Goal: Information Seeking & Learning: Compare options

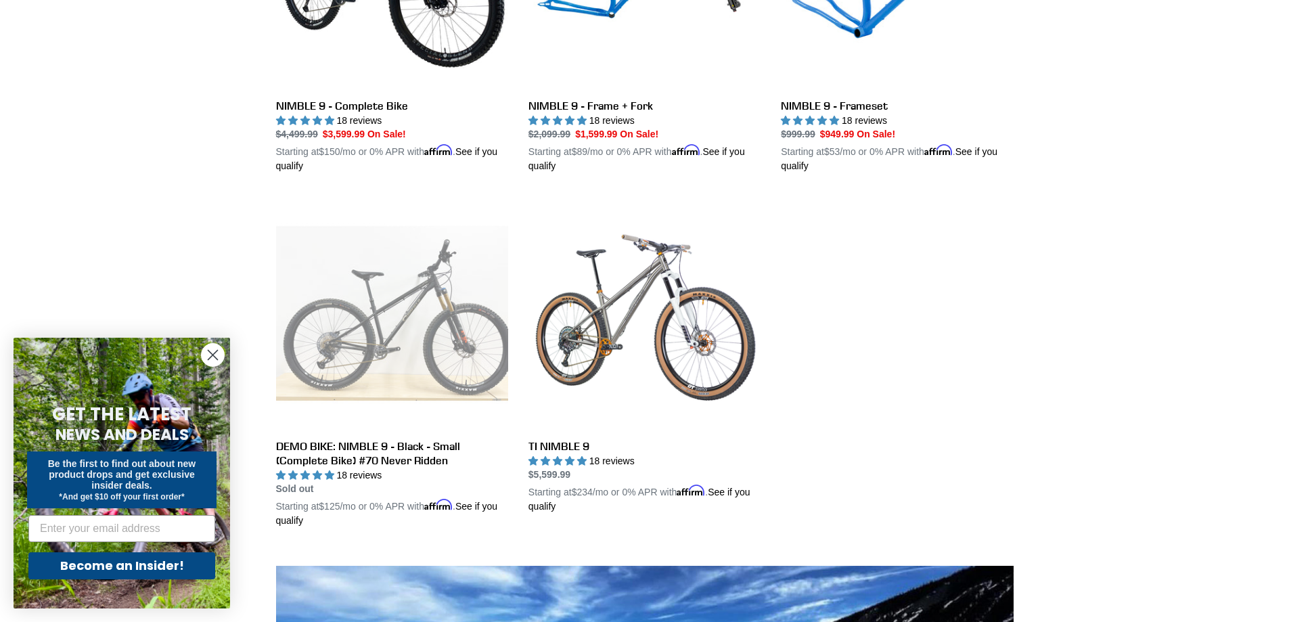
scroll to position [541, 0]
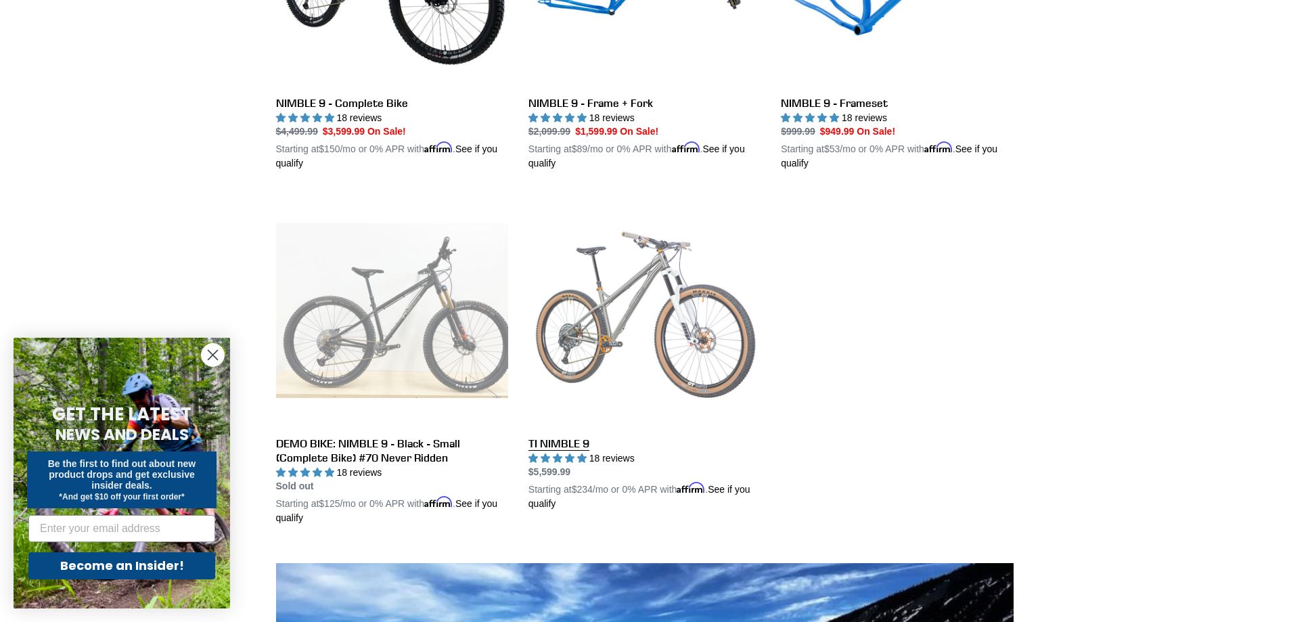
click at [586, 340] on link "TI NIMBLE 9" at bounding box center [644, 352] width 232 height 317
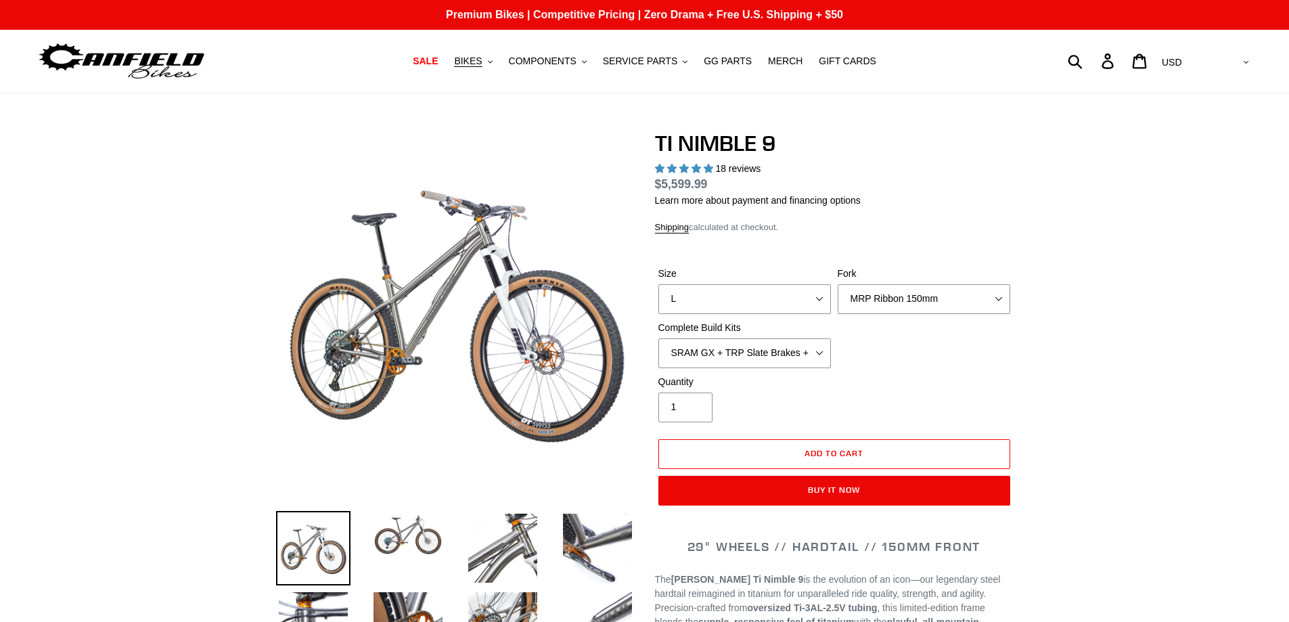
select select "highest-rating"
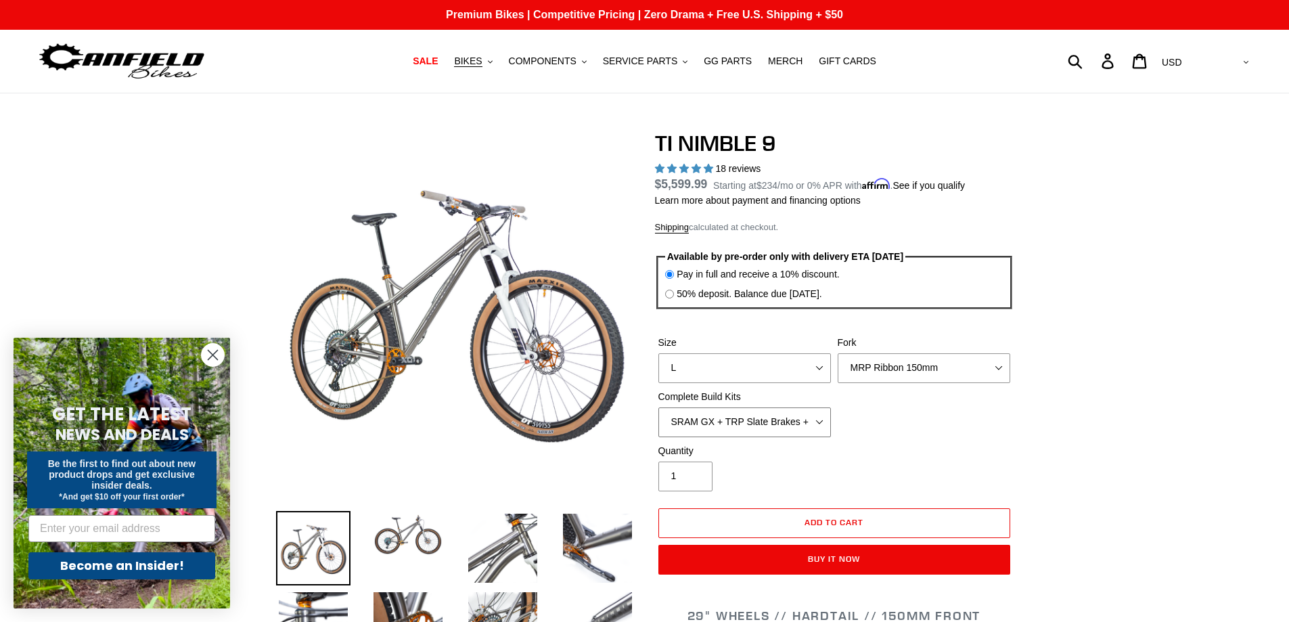
click at [822, 424] on select "SRAM GX + TRP Slate Brakes + Rotors + e13 LG-1 Wheels SHIMANO XT + SHIMANO brak…" at bounding box center [744, 422] width 172 height 30
click at [658, 407] on select "SRAM GX + TRP Slate Brakes + Rotors + e13 LG-1 Wheels SHIMANO XT + SHIMANO brak…" at bounding box center [744, 422] width 172 height 30
click at [821, 424] on select "SRAM GX + TRP Slate Brakes + Rotors + e13 LG-1 Wheels SHIMANO XT + SHIMANO brak…" at bounding box center [744, 422] width 172 height 30
select select "SRAM GX + TRP Slate Brakes + Rotors + e13 LG-1 Wheels"
click at [658, 407] on select "SRAM GX + TRP Slate Brakes + Rotors + e13 LG-1 Wheels SHIMANO XT + SHIMANO brak…" at bounding box center [744, 422] width 172 height 30
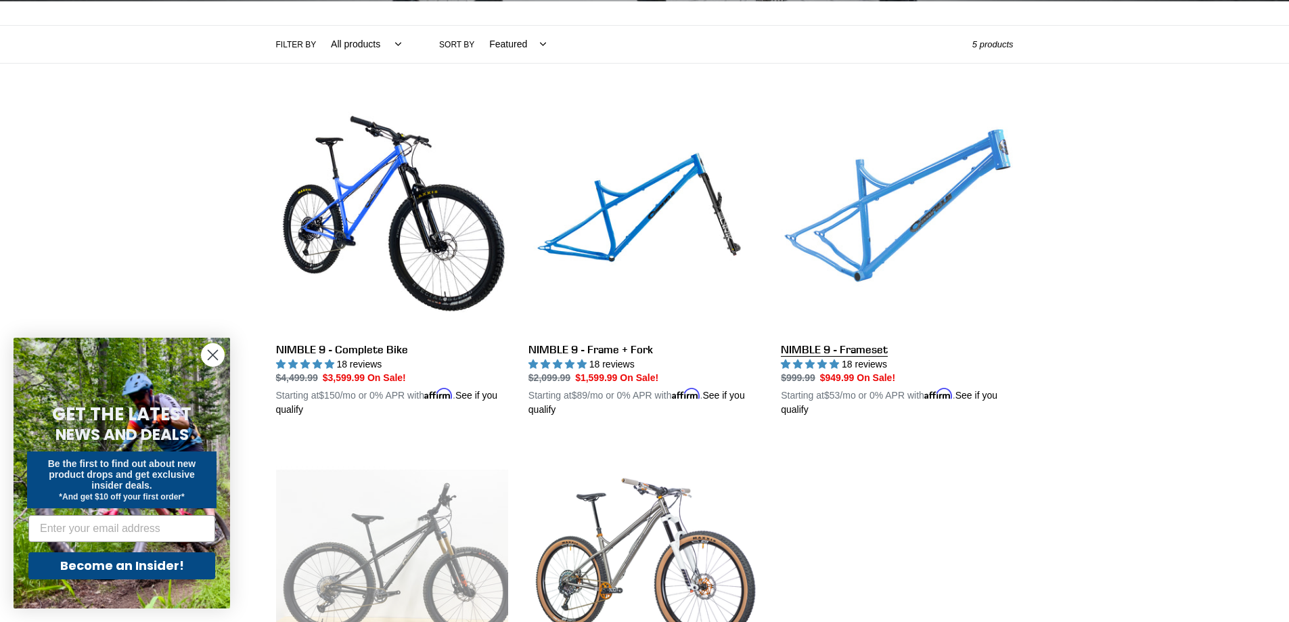
scroll to position [293, 0]
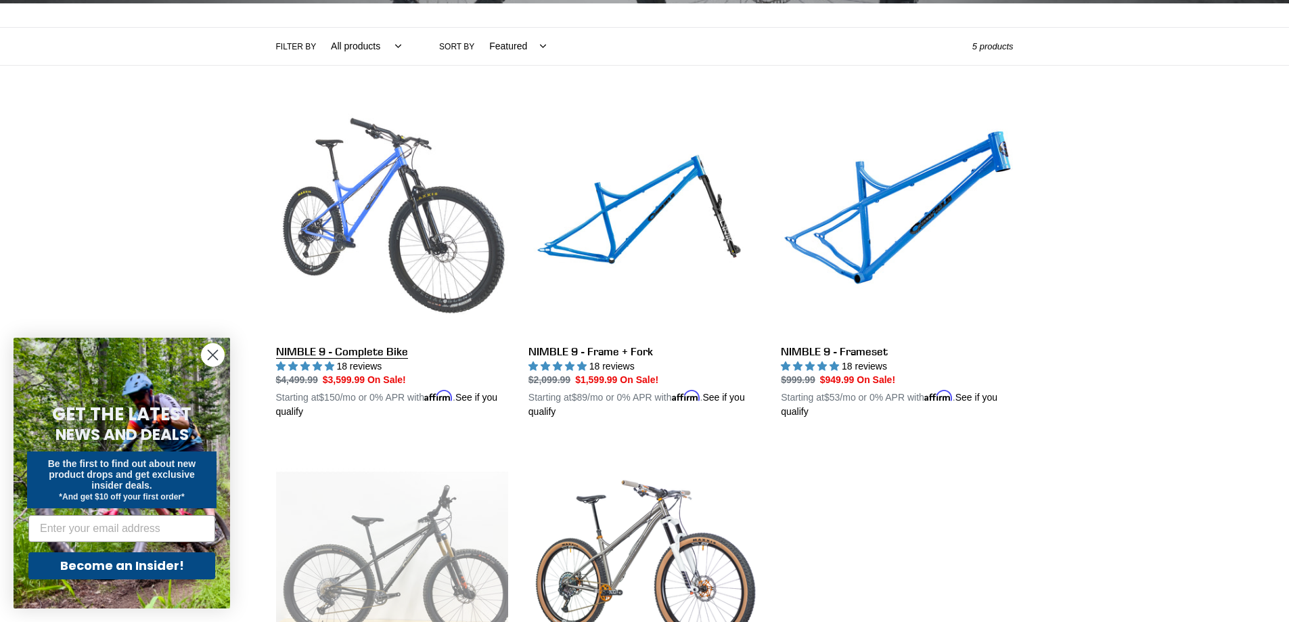
click at [343, 212] on link "NIMBLE 9 - Complete Bike" at bounding box center [392, 261] width 232 height 317
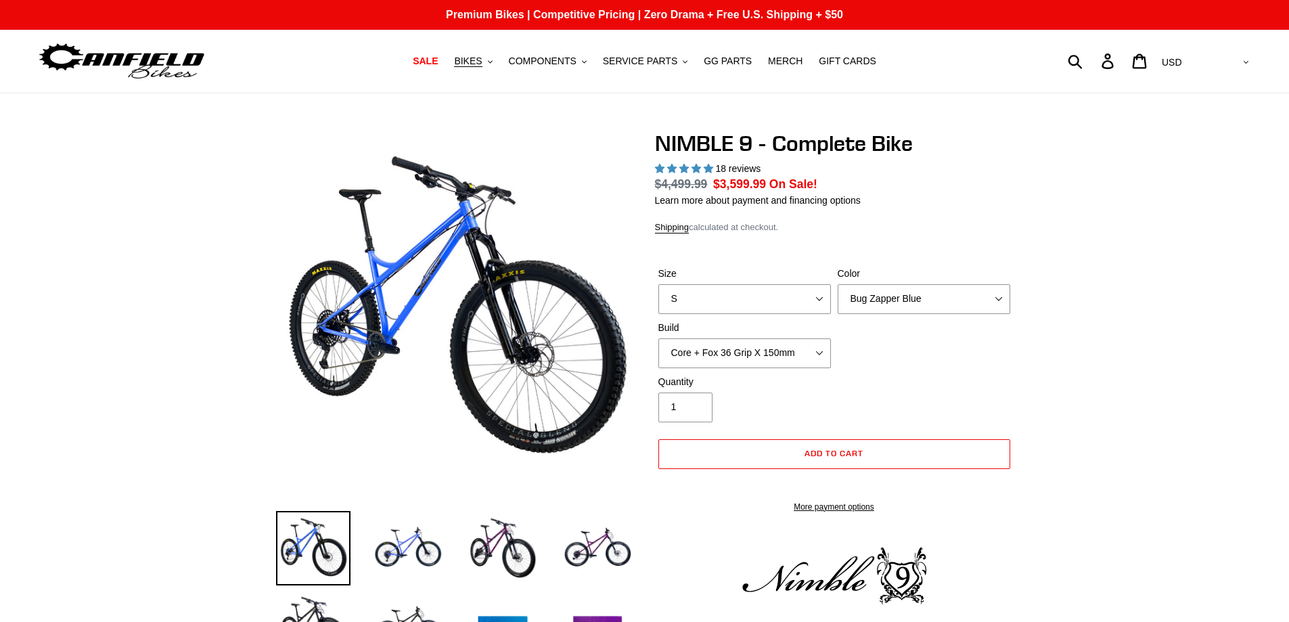
select select "highest-rating"
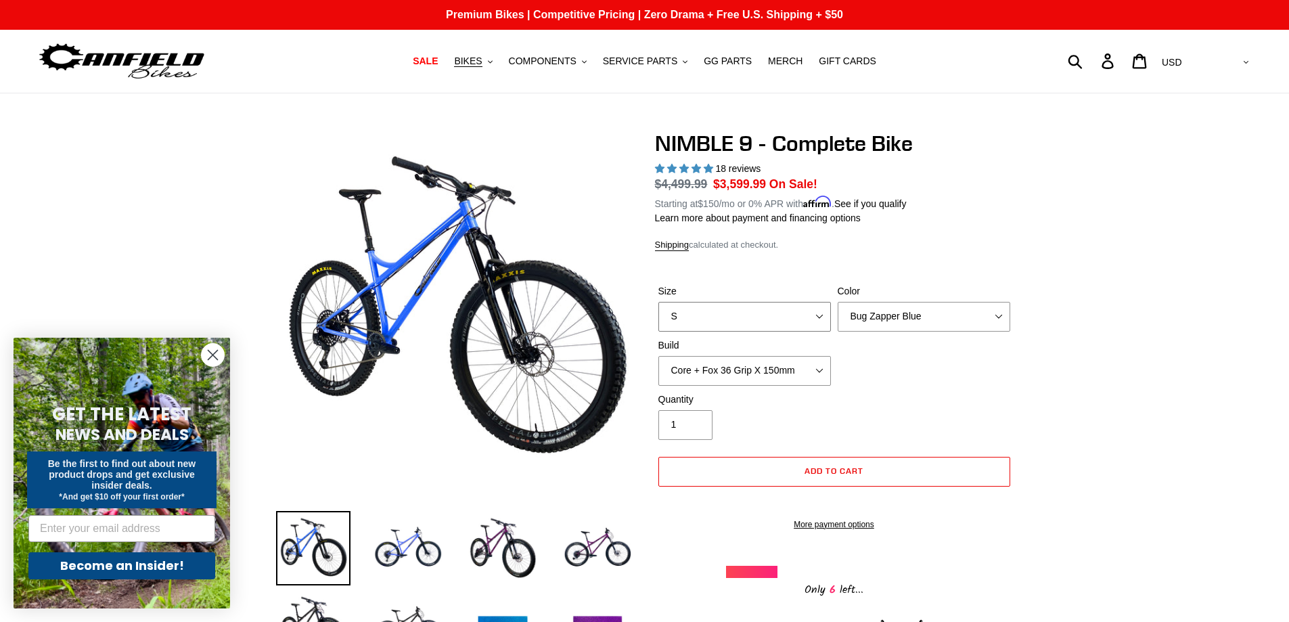
click at [815, 313] on select "S M L XL" at bounding box center [744, 317] width 172 height 30
select select "L"
click at [658, 302] on select "S M L XL" at bounding box center [744, 317] width 172 height 30
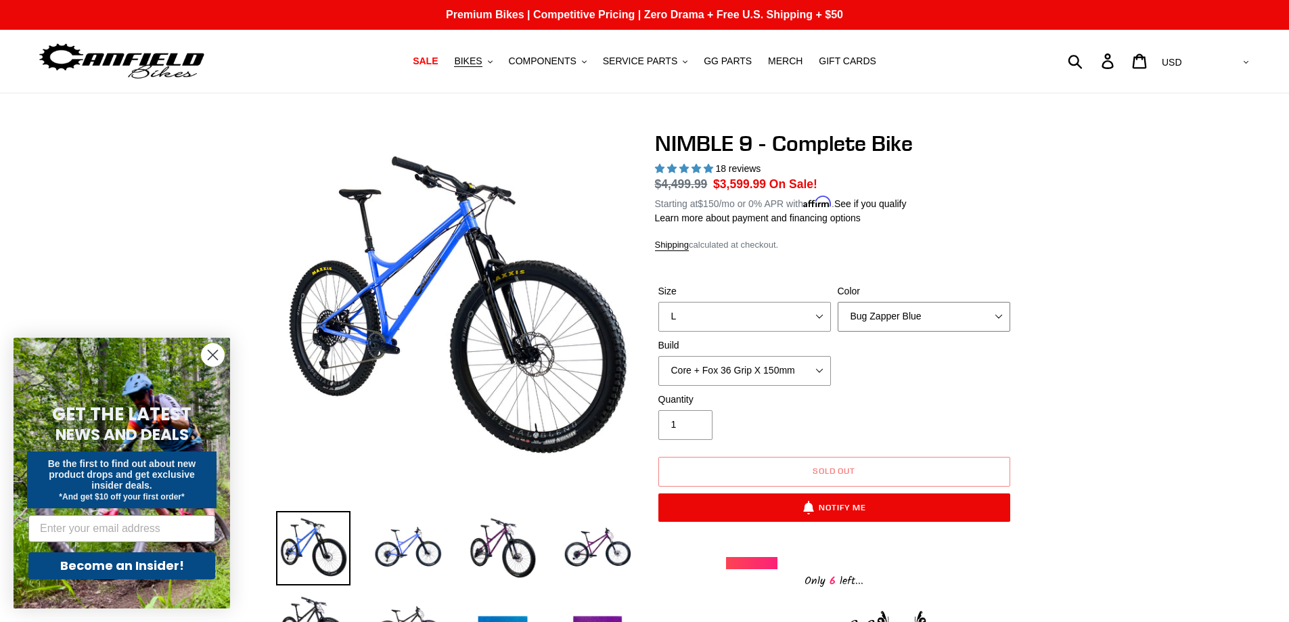
click at [905, 318] on select "Bug Zapper Blue Purple Haze - Sold Out Galaxy Black" at bounding box center [923, 317] width 172 height 30
select select "Galaxy Black"
click at [837, 302] on select "Bug Zapper Blue Purple Haze - Sold Out Galaxy Black" at bounding box center [923, 317] width 172 height 30
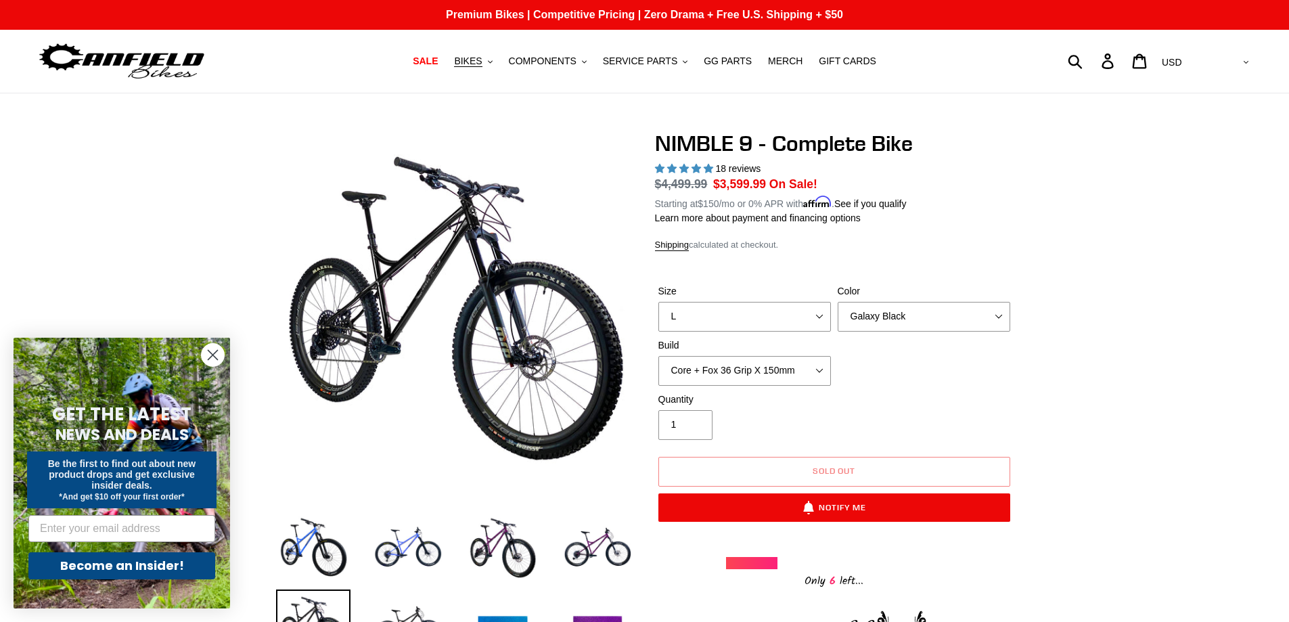
click at [216, 354] on circle "Close dialog" at bounding box center [213, 355] width 22 height 22
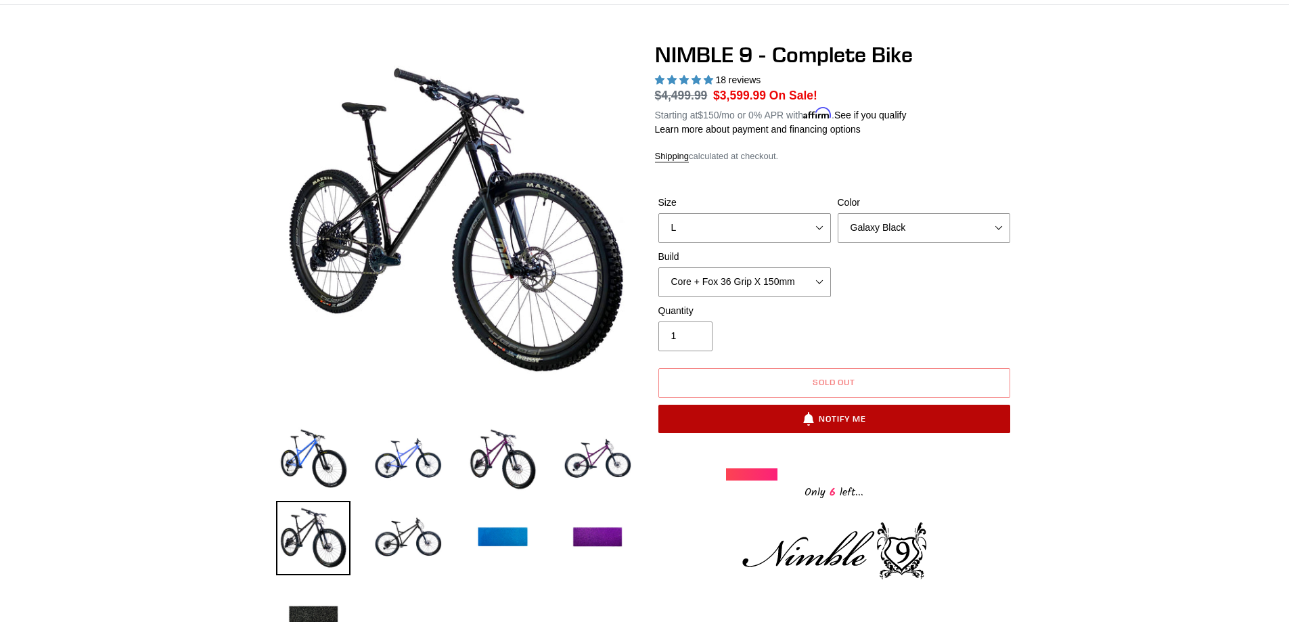
scroll to position [90, 0]
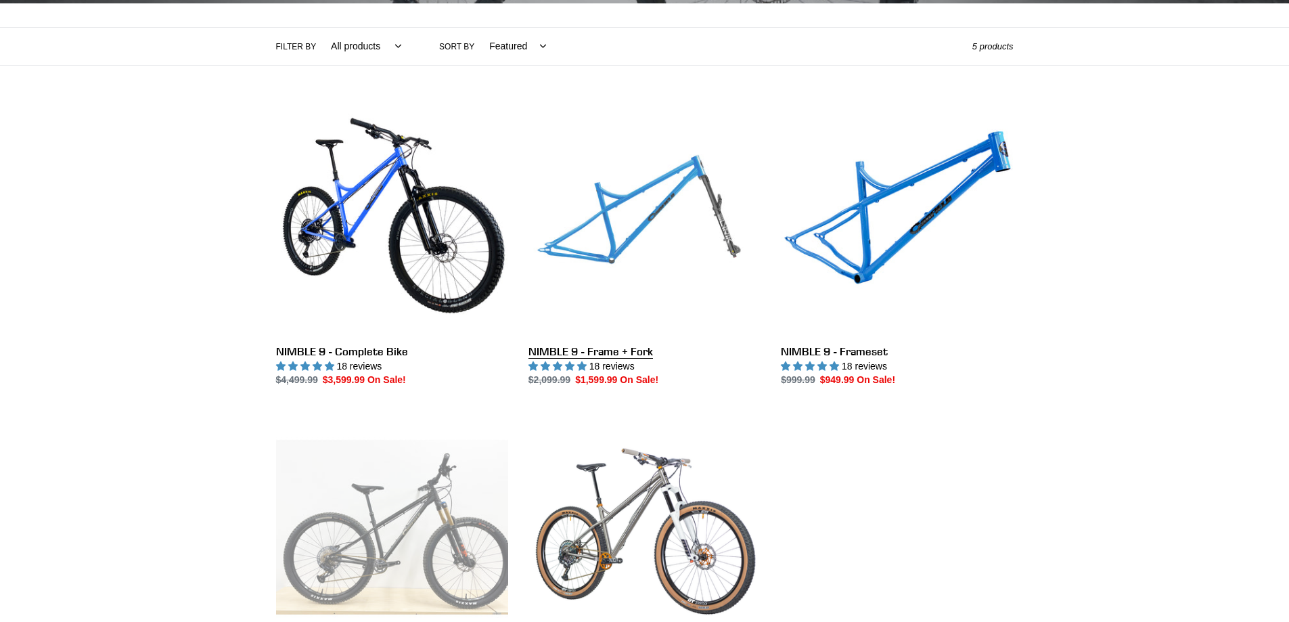
scroll to position [293, 0]
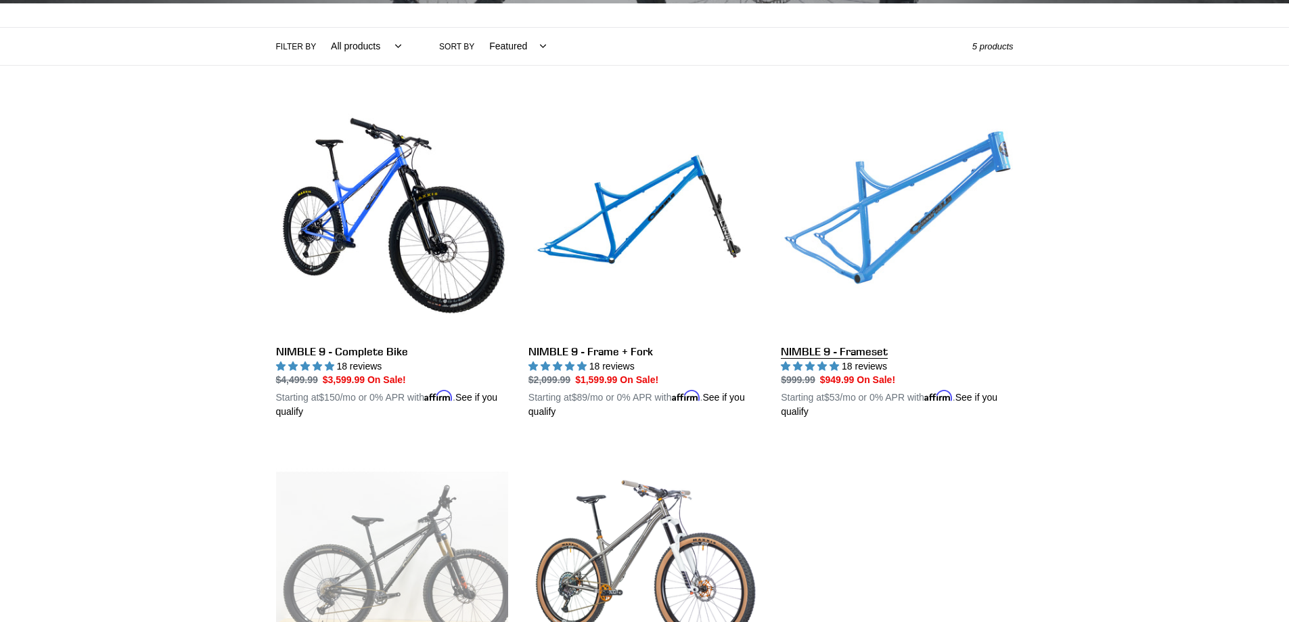
click at [875, 359] on link "NIMBLE 9 - Frameset" at bounding box center [897, 261] width 232 height 317
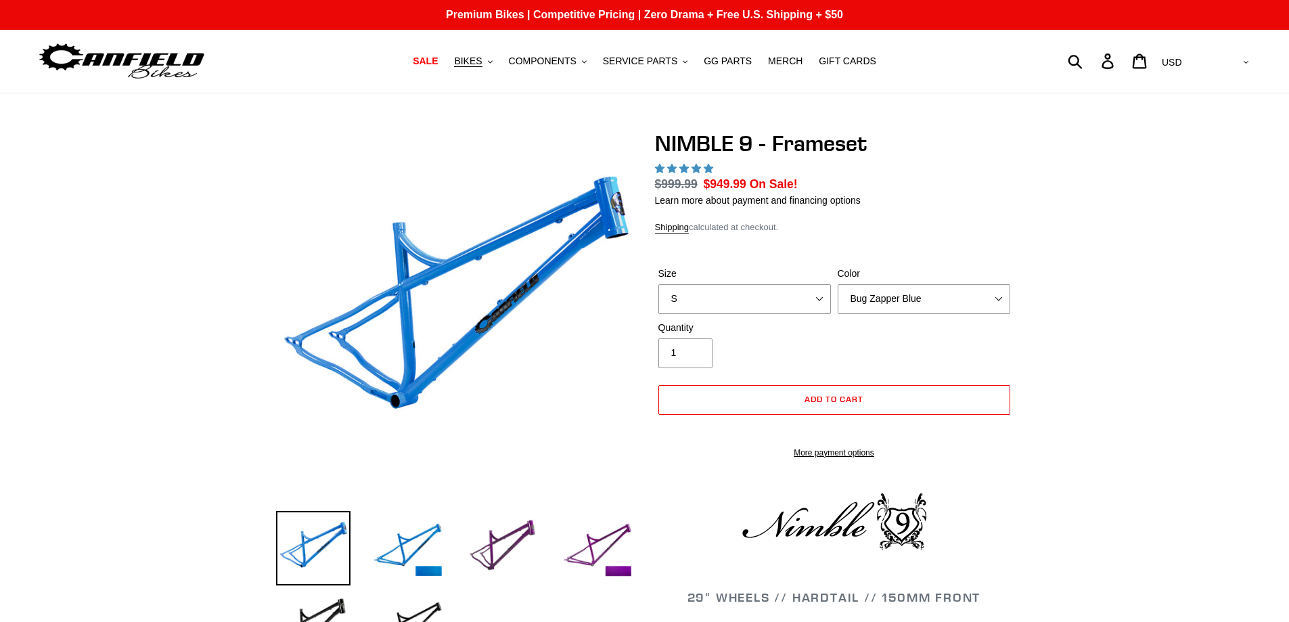
select select "highest-rating"
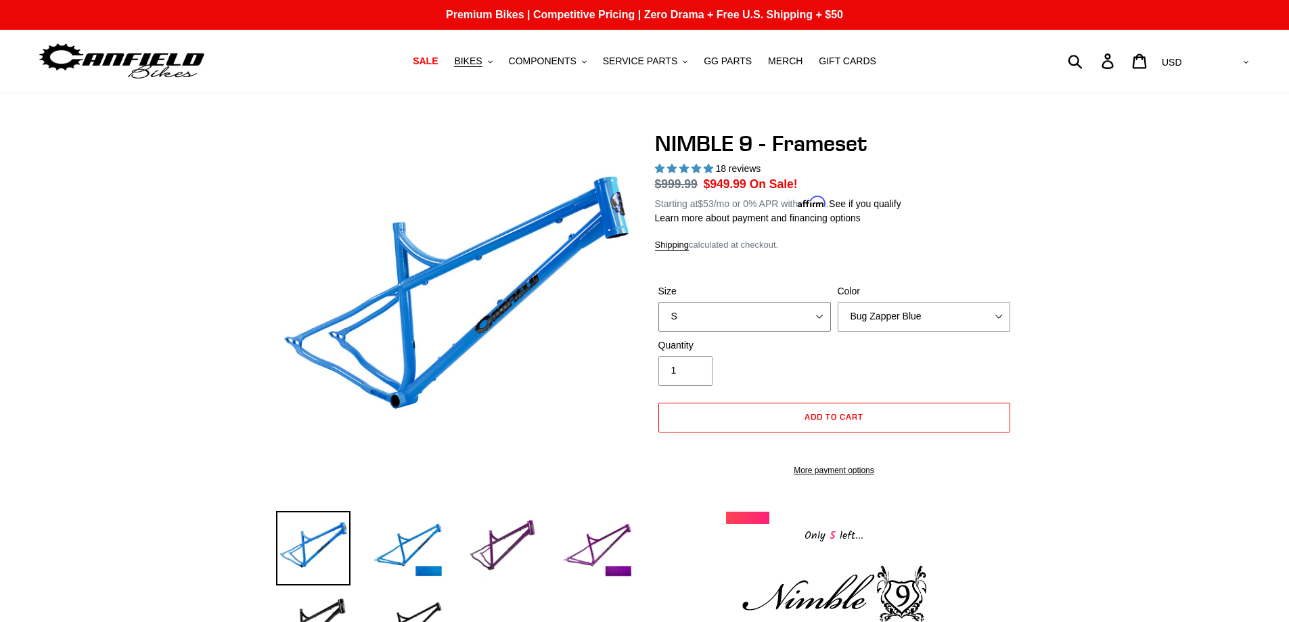
click at [825, 317] on select "S M L XL" at bounding box center [744, 317] width 172 height 30
select select "L"
click at [658, 302] on select "S M L XL" at bounding box center [744, 317] width 172 height 30
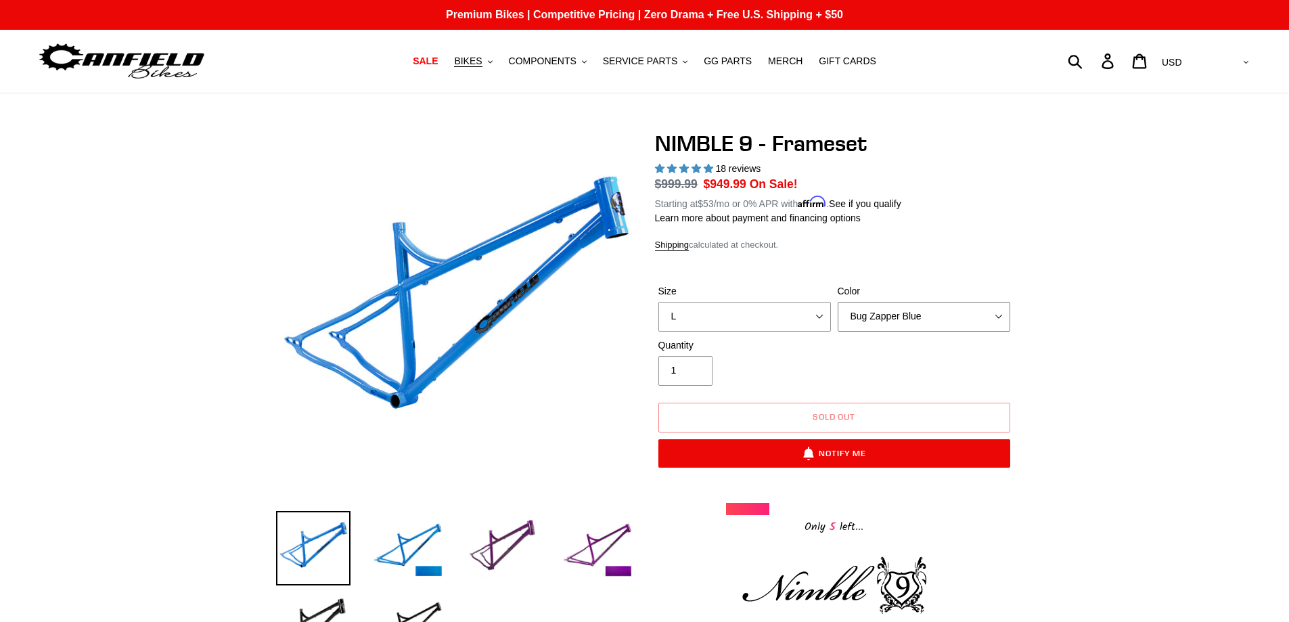
click at [873, 310] on select "Bug Zapper Blue Purple Haze -Sold Out Galaxy Black" at bounding box center [923, 317] width 172 height 30
click at [837, 302] on select "Bug Zapper Blue Purple Haze -Sold Out Galaxy Black" at bounding box center [923, 317] width 172 height 30
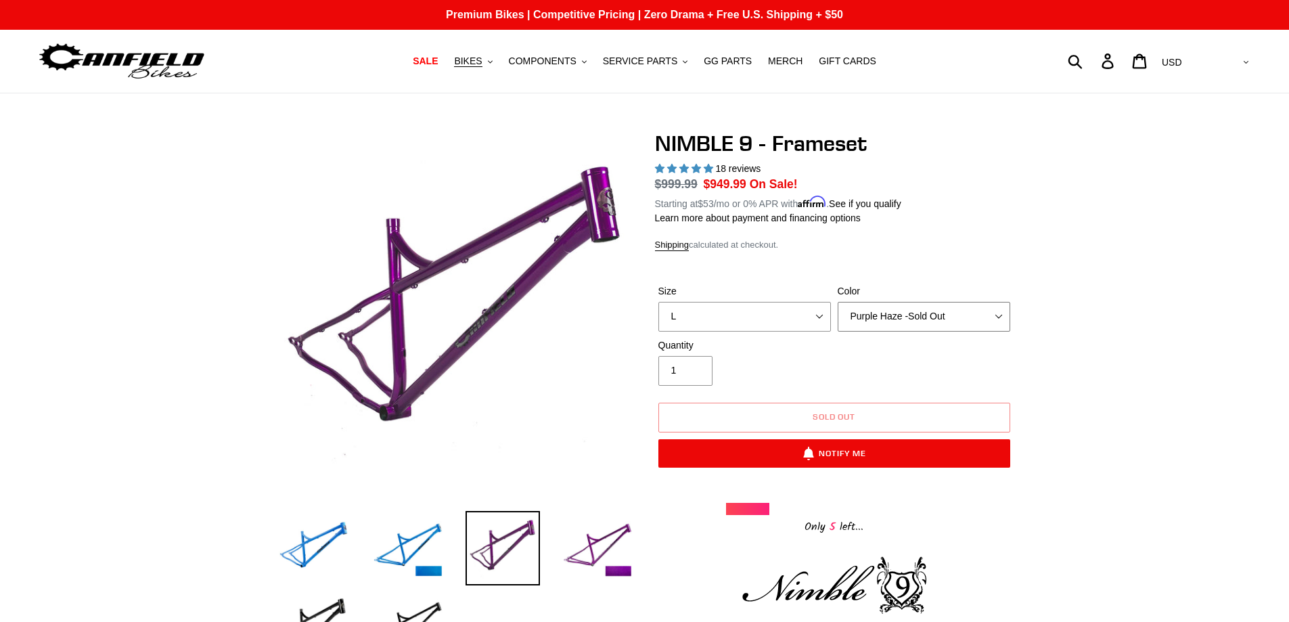
click at [877, 308] on select "Bug Zapper Blue Purple Haze -Sold Out Galaxy Black" at bounding box center [923, 317] width 172 height 30
select select "Galaxy Black"
click at [837, 302] on select "Bug Zapper Blue Purple Haze -Sold Out Galaxy Black" at bounding box center [923, 317] width 172 height 30
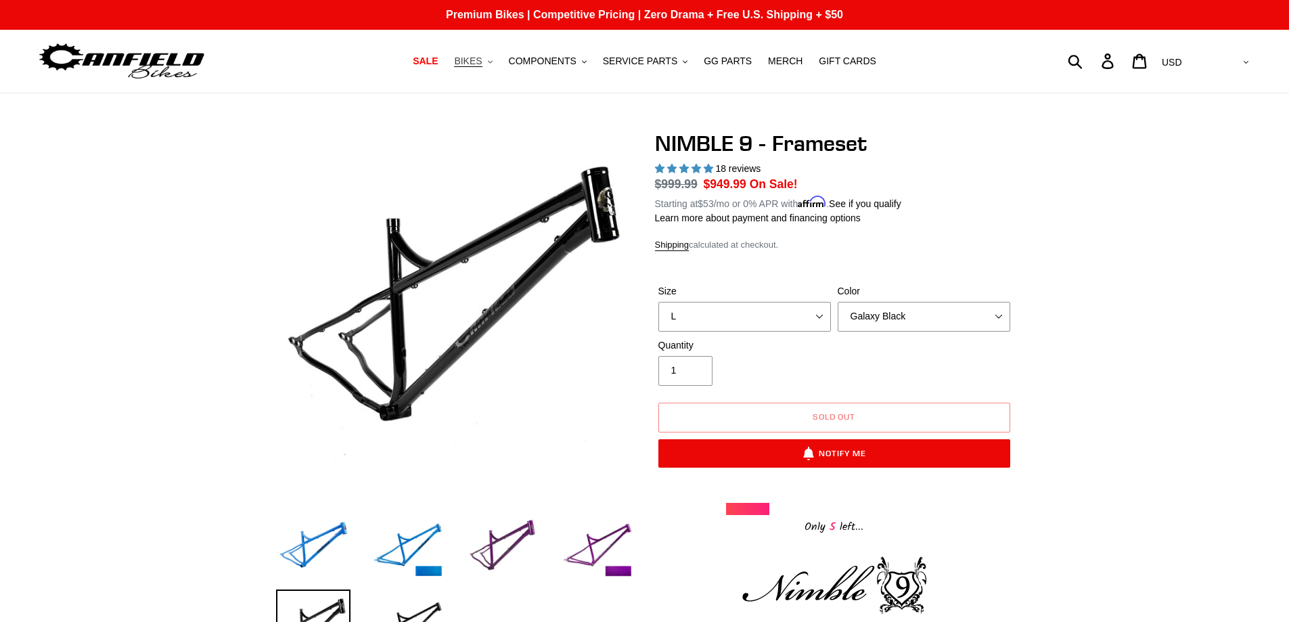
click at [482, 62] on span "BIKES" at bounding box center [468, 60] width 28 height 11
